Goal: Task Accomplishment & Management: Manage account settings

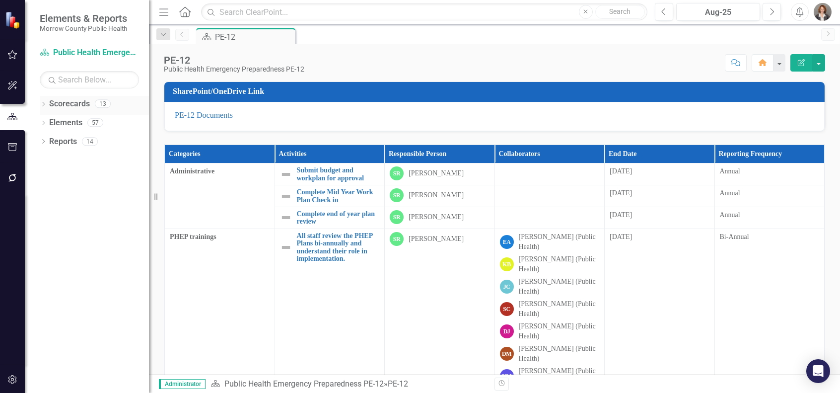
click at [65, 101] on link "Scorecards" at bounding box center [69, 103] width 41 height 11
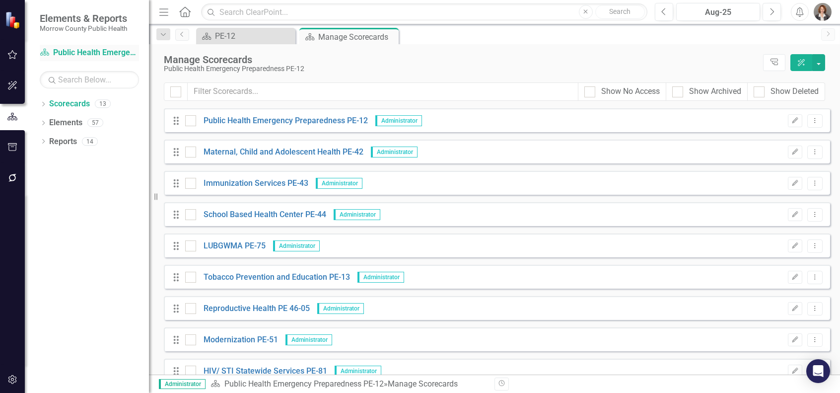
click at [89, 52] on link "Scorecard Public Health Emergency Preparedness PE-12" at bounding box center [89, 52] width 99 height 11
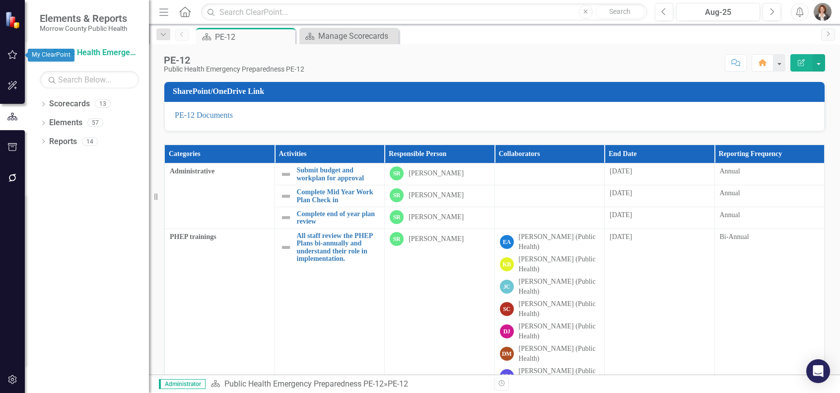
click at [11, 53] on icon "button" at bounding box center [12, 54] width 9 height 9
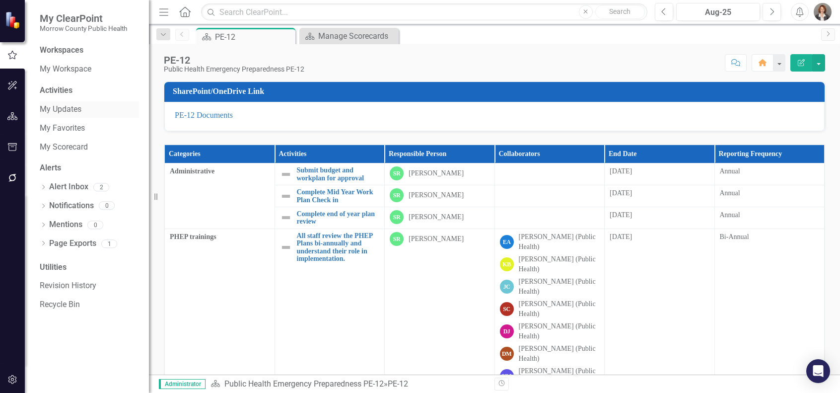
click at [66, 111] on link "My Updates" at bounding box center [89, 109] width 99 height 11
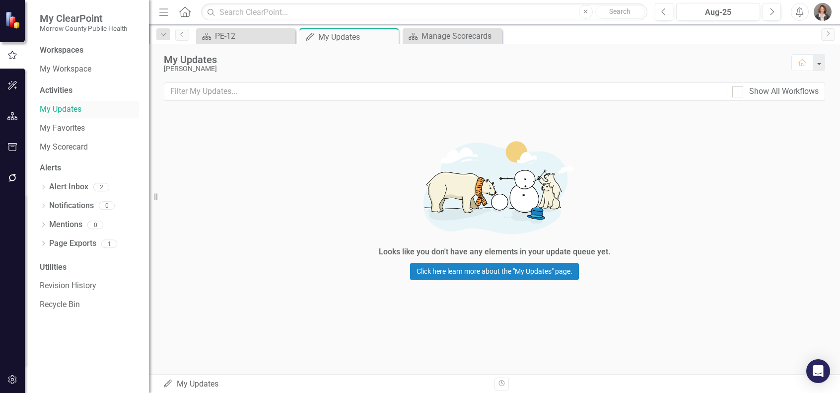
click at [66, 110] on link "My Updates" at bounding box center [89, 109] width 99 height 11
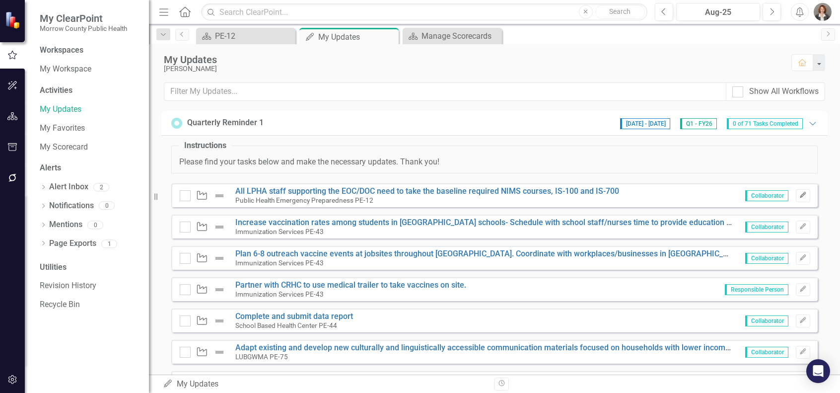
click at [803, 194] on icon "button" at bounding box center [803, 195] width 6 height 6
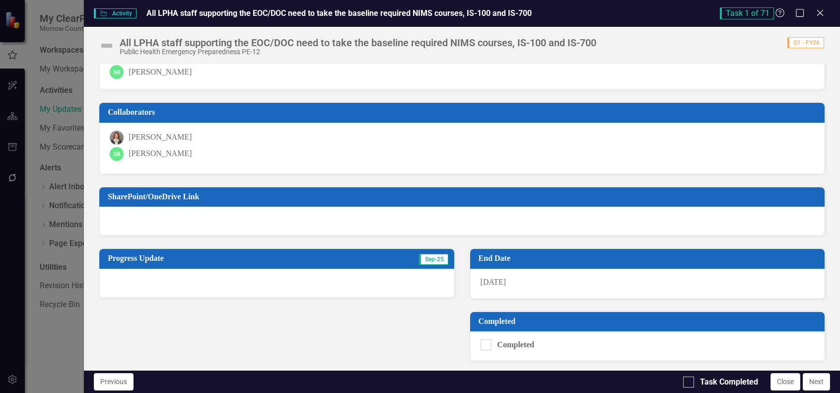
scroll to position [90, 0]
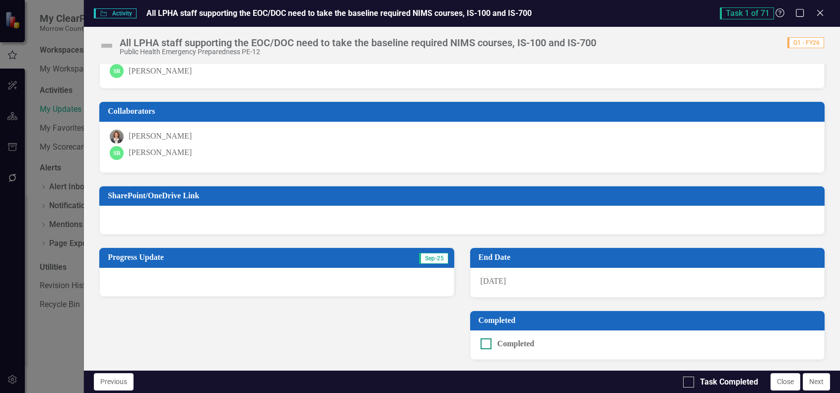
click at [486, 342] on input "Completed" at bounding box center [484, 341] width 6 height 6
checkbox input "true"
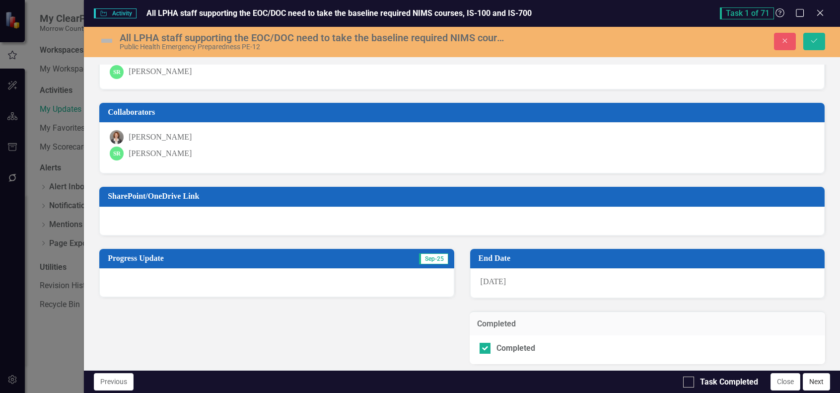
click at [819, 382] on button "Next" at bounding box center [816, 381] width 27 height 17
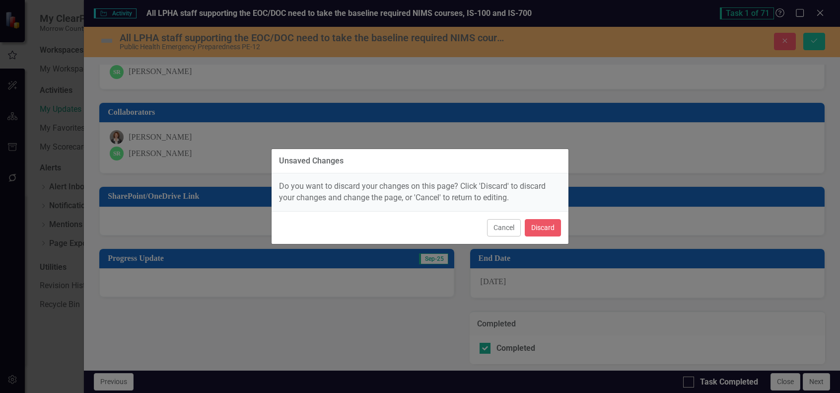
click at [650, 336] on div "Unsaved Changes Do you want to discard your changes on this page? Click 'Discar…" at bounding box center [420, 196] width 840 height 393
click at [537, 225] on button "Discard" at bounding box center [543, 227] width 36 height 17
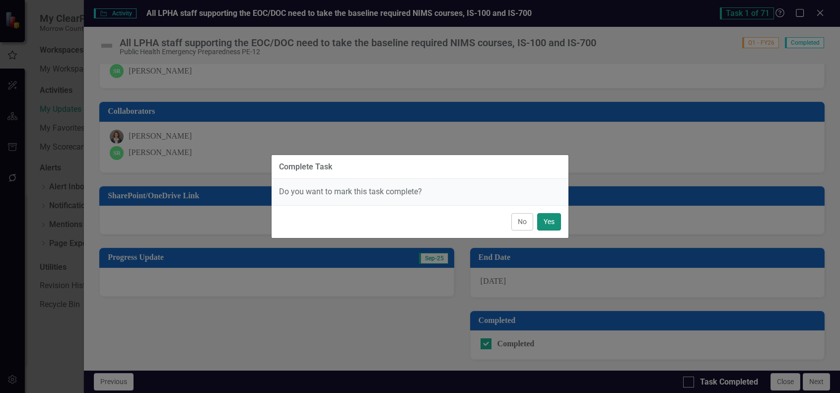
click at [548, 221] on button "Yes" at bounding box center [549, 221] width 24 height 17
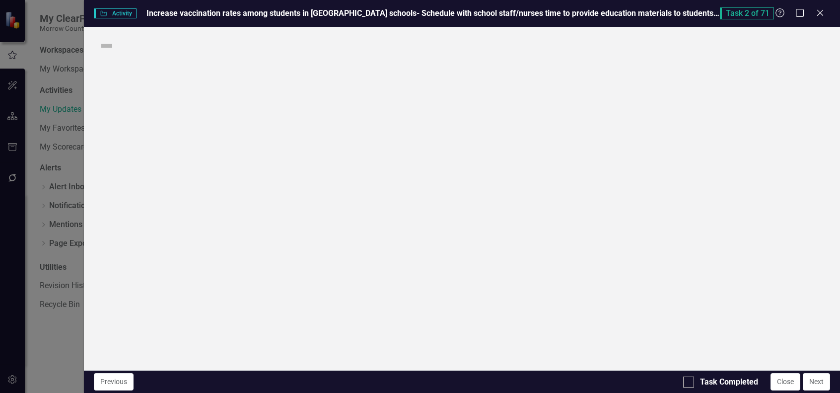
checkbox input "true"
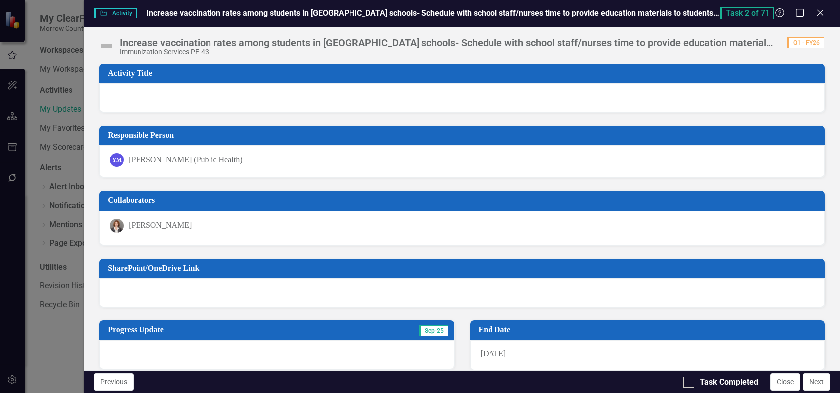
scroll to position [0, 0]
